Goal: Information Seeking & Learning: Learn about a topic

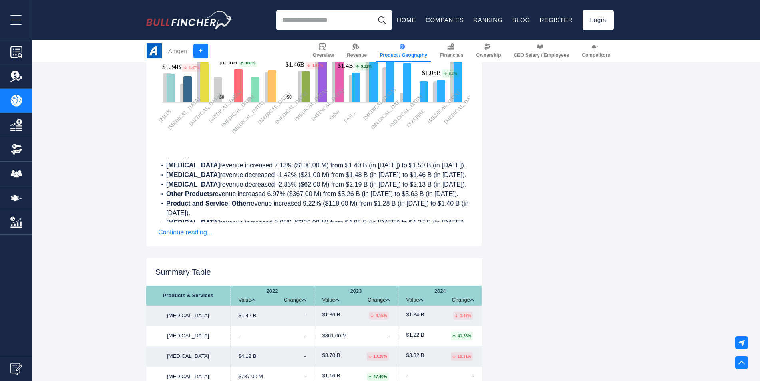
scroll to position [1310, 0]
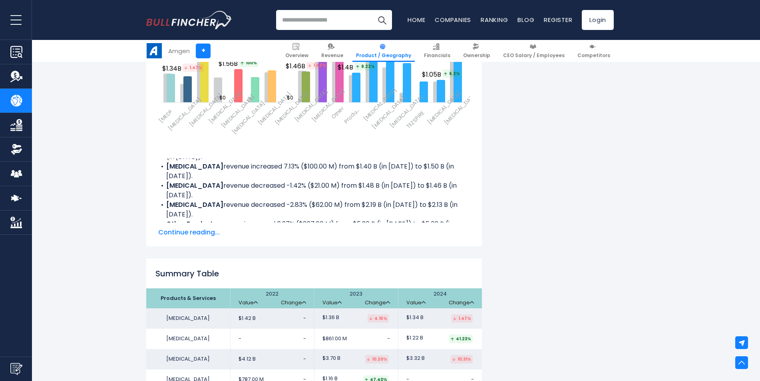
drag, startPoint x: 760, startPoint y: 213, endPoint x: 759, endPoint y: 194, distance: 18.8
drag, startPoint x: 759, startPoint y: 194, endPoint x: 714, endPoint y: 215, distance: 49.2
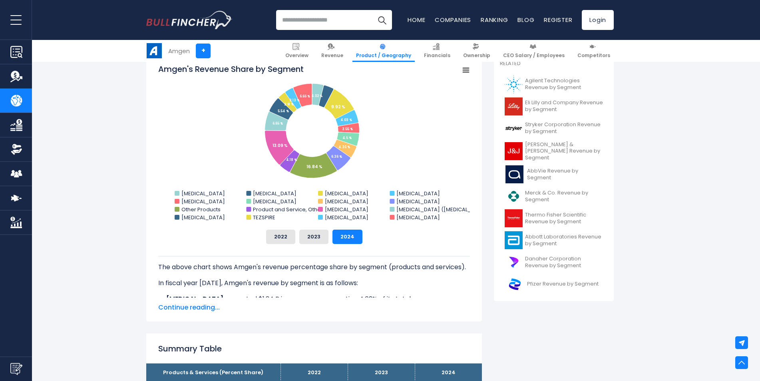
scroll to position [229, 0]
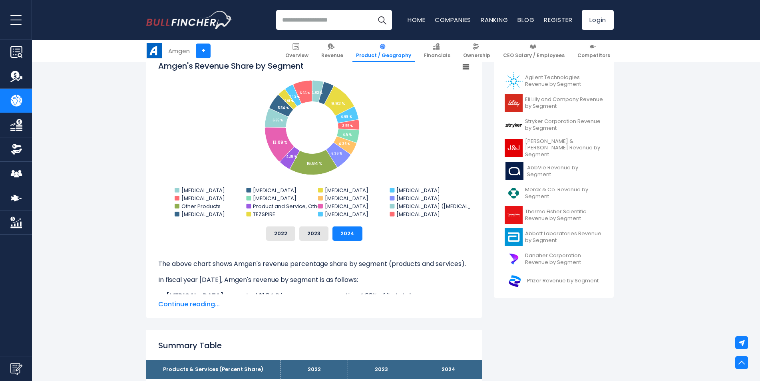
click at [200, 306] on span "Continue reading..." at bounding box center [314, 305] width 312 height 10
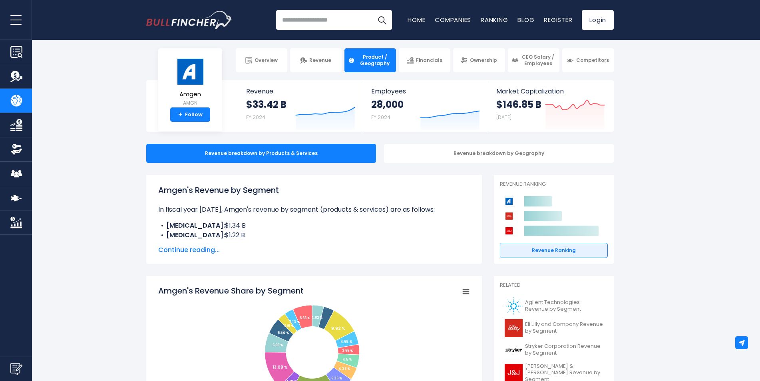
scroll to position [0, 0]
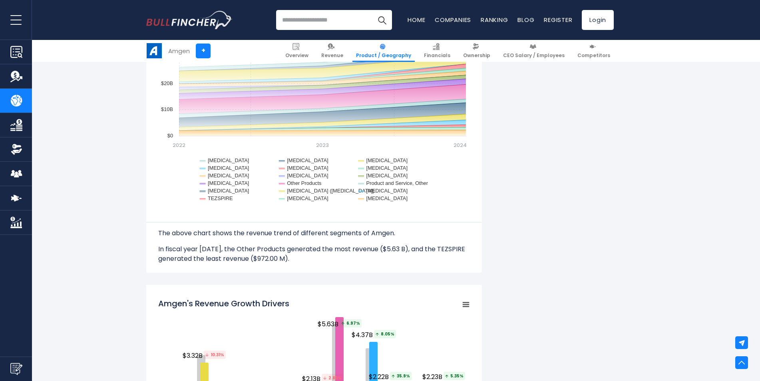
scroll to position [1226, 0]
